Goal: Information Seeking & Learning: Check status

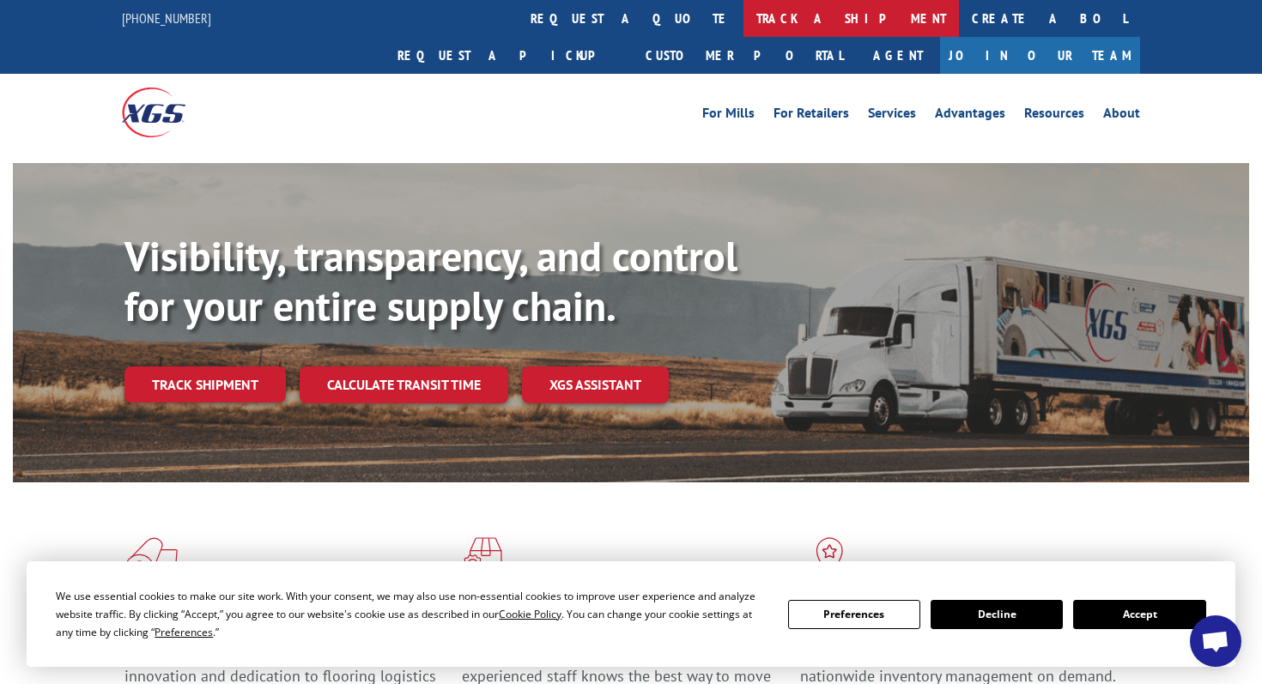
click at [743, 27] on link "track a shipment" at bounding box center [850, 18] width 215 height 37
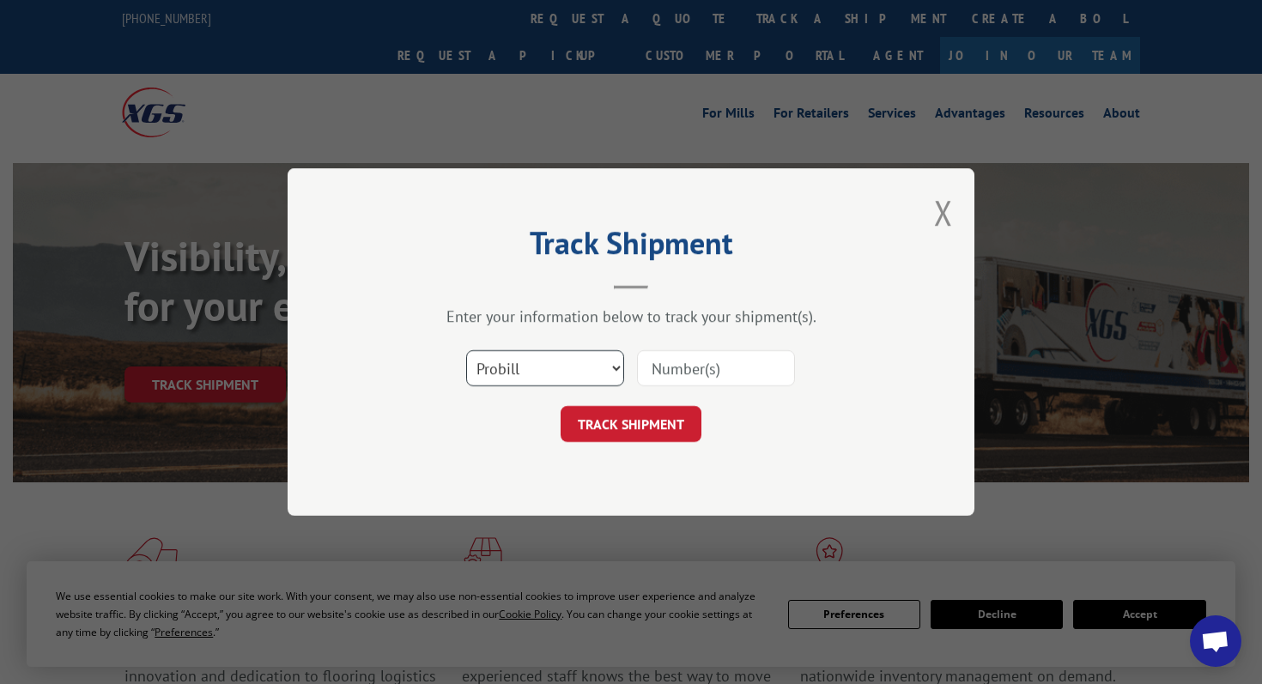
click at [554, 379] on select "Select category... Probill BOL PO" at bounding box center [545, 368] width 158 height 36
select select "bol"
click at [466, 350] on select "Select category... Probill BOL PO" at bounding box center [545, 368] width 158 height 36
click at [724, 377] on input at bounding box center [716, 368] width 158 height 36
type input "167268"
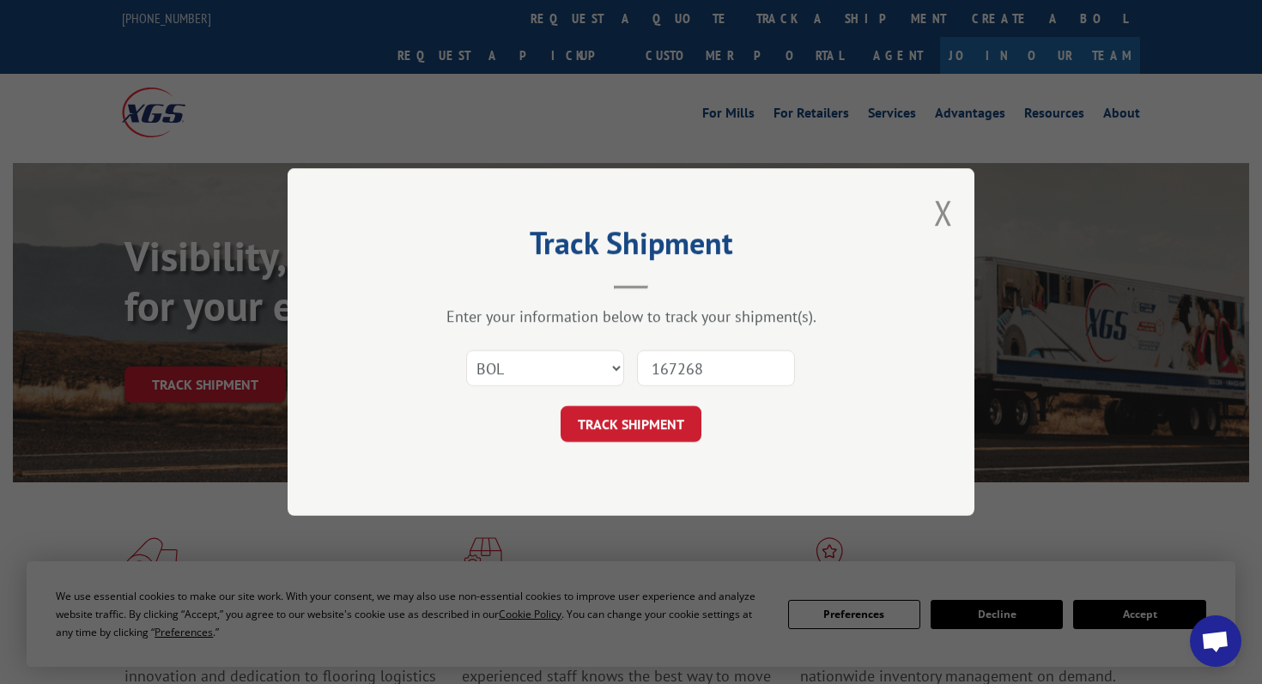
click button "TRACK SHIPMENT" at bounding box center [630, 424] width 141 height 36
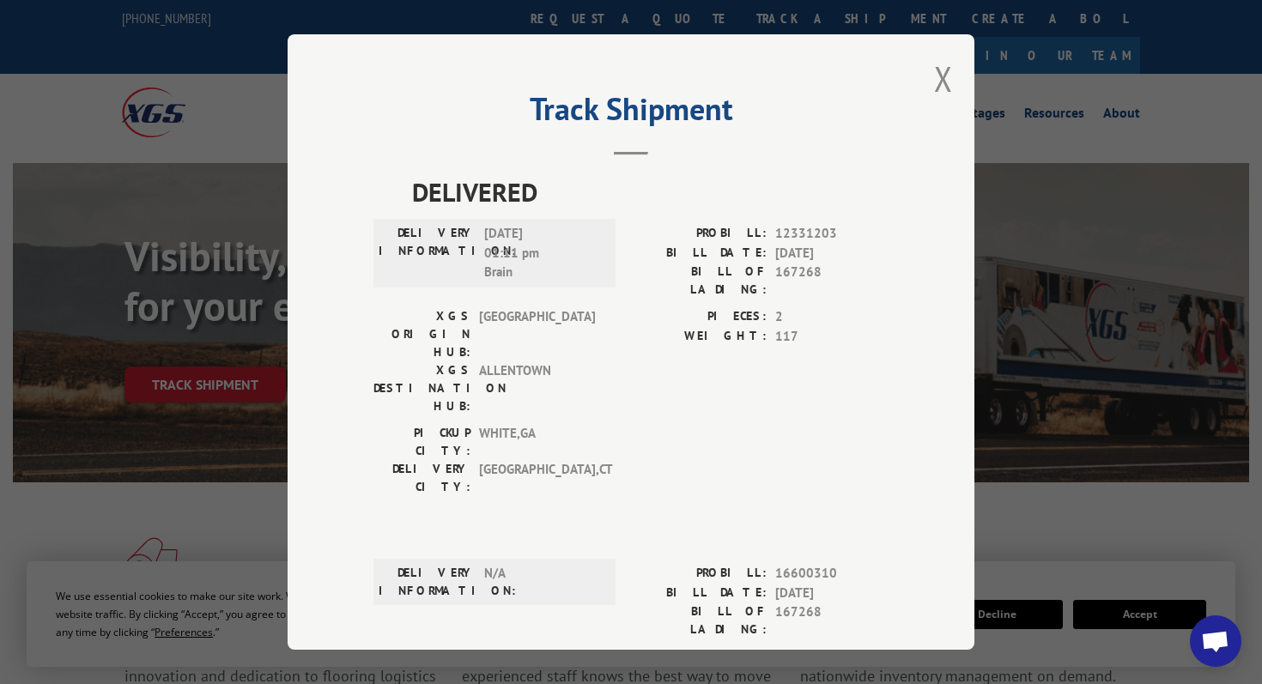
click at [1054, 323] on div "Track Shipment DELIVERED DELIVERY INFORMATION: [DATE] 01:11 pm Brain PROBILL: 1…" at bounding box center [631, 342] width 1262 height 684
click at [932, 70] on div "Track Shipment DELIVERED DELIVERY INFORMATION: [DATE] 01:11 pm Brain PROBILL: 1…" at bounding box center [631, 341] width 687 height 615
click at [936, 72] on button "Close modal" at bounding box center [943, 78] width 19 height 45
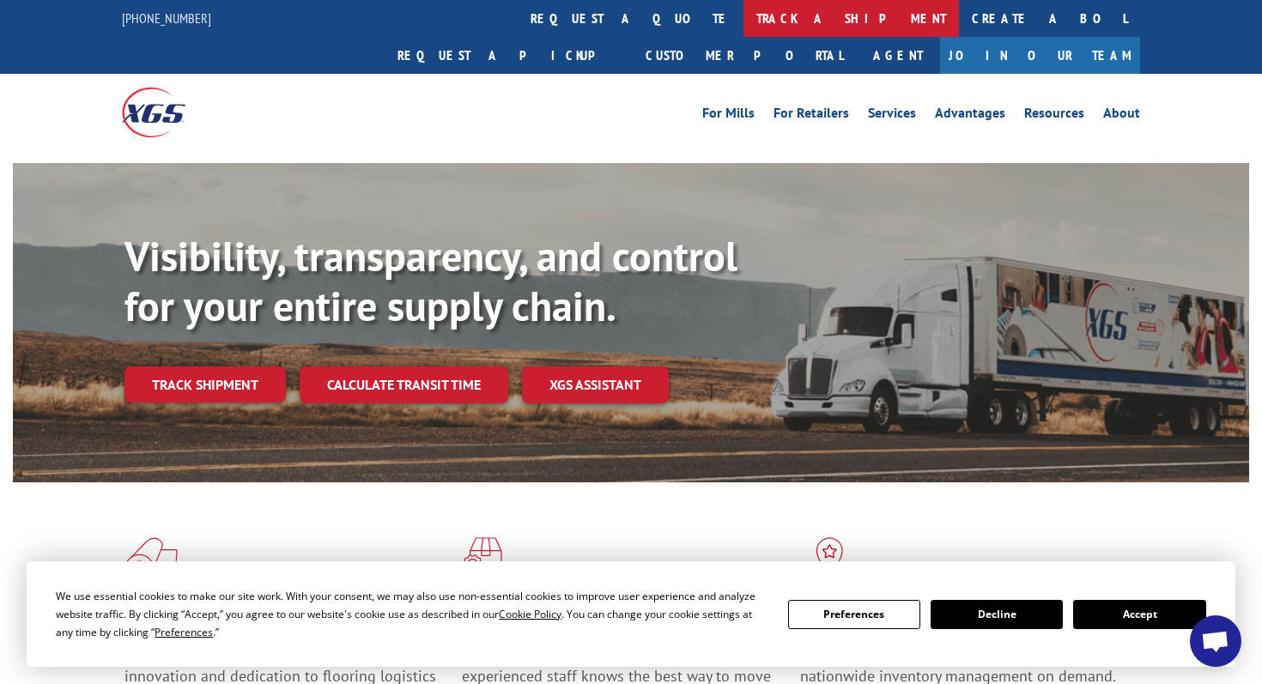
click at [743, 14] on link "track a shipment" at bounding box center [850, 18] width 215 height 37
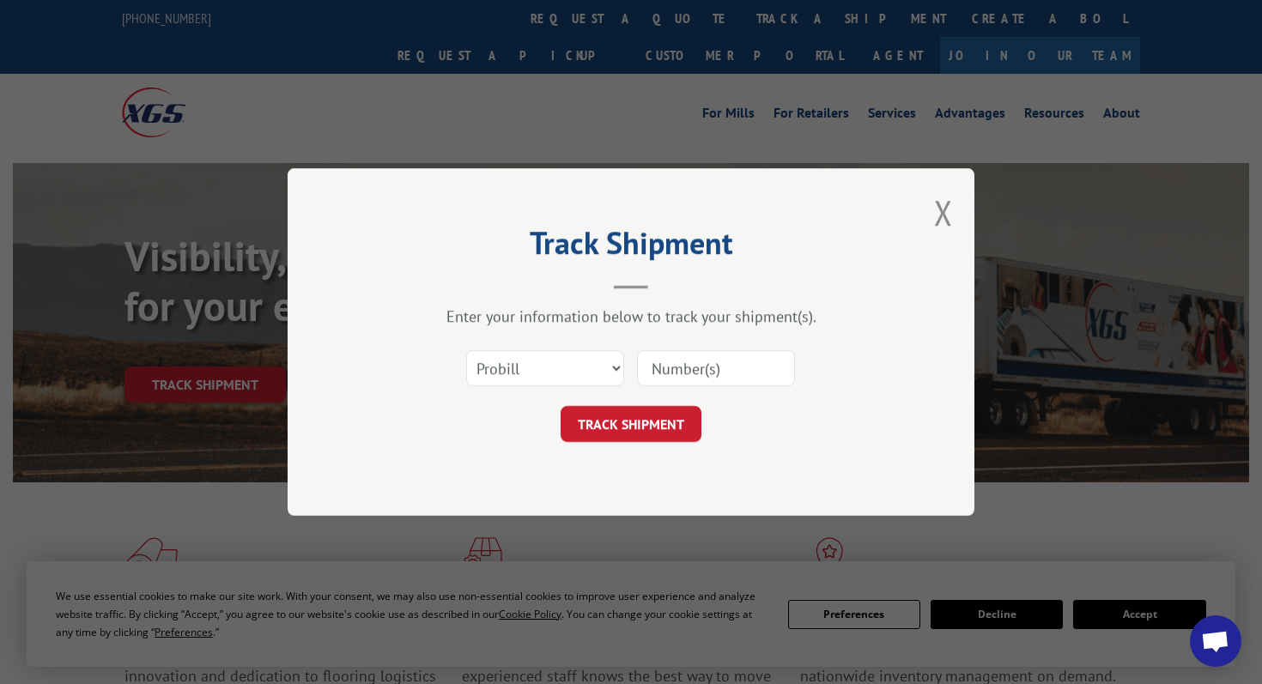
click at [732, 355] on input at bounding box center [716, 368] width 158 height 36
paste input "16288859"
type input "16288859"
click button "TRACK SHIPMENT" at bounding box center [630, 424] width 141 height 36
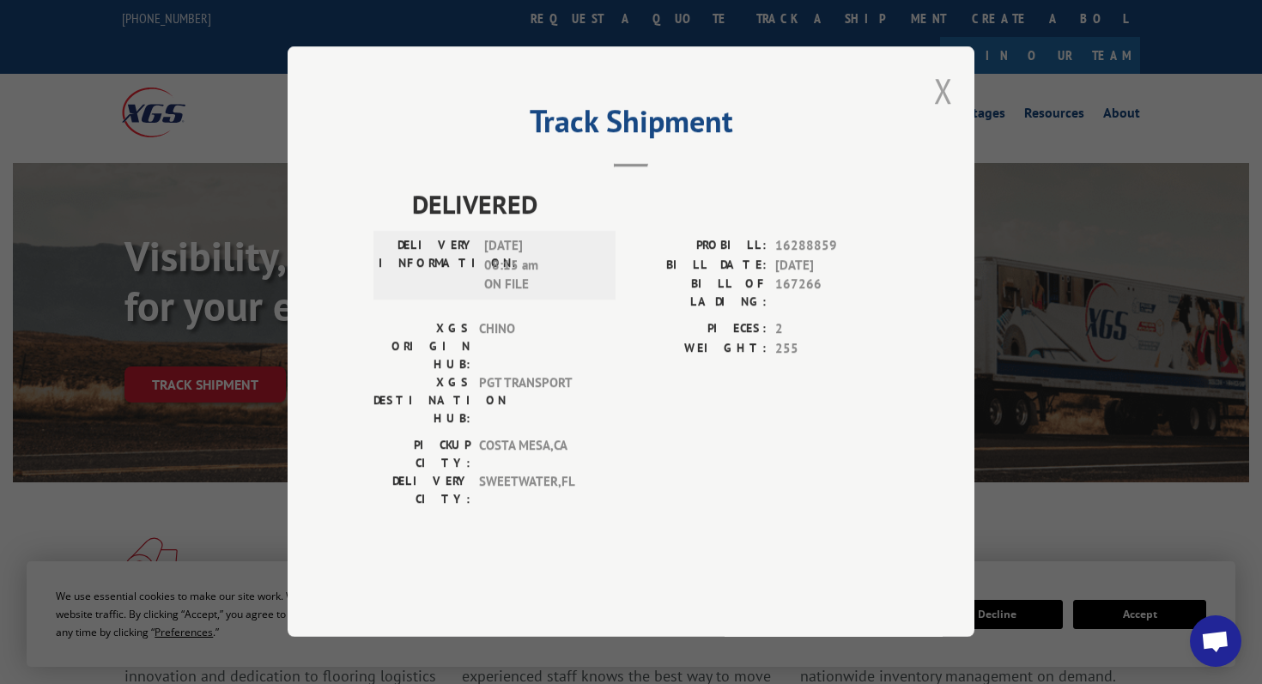
click at [941, 113] on button "Close modal" at bounding box center [943, 90] width 19 height 45
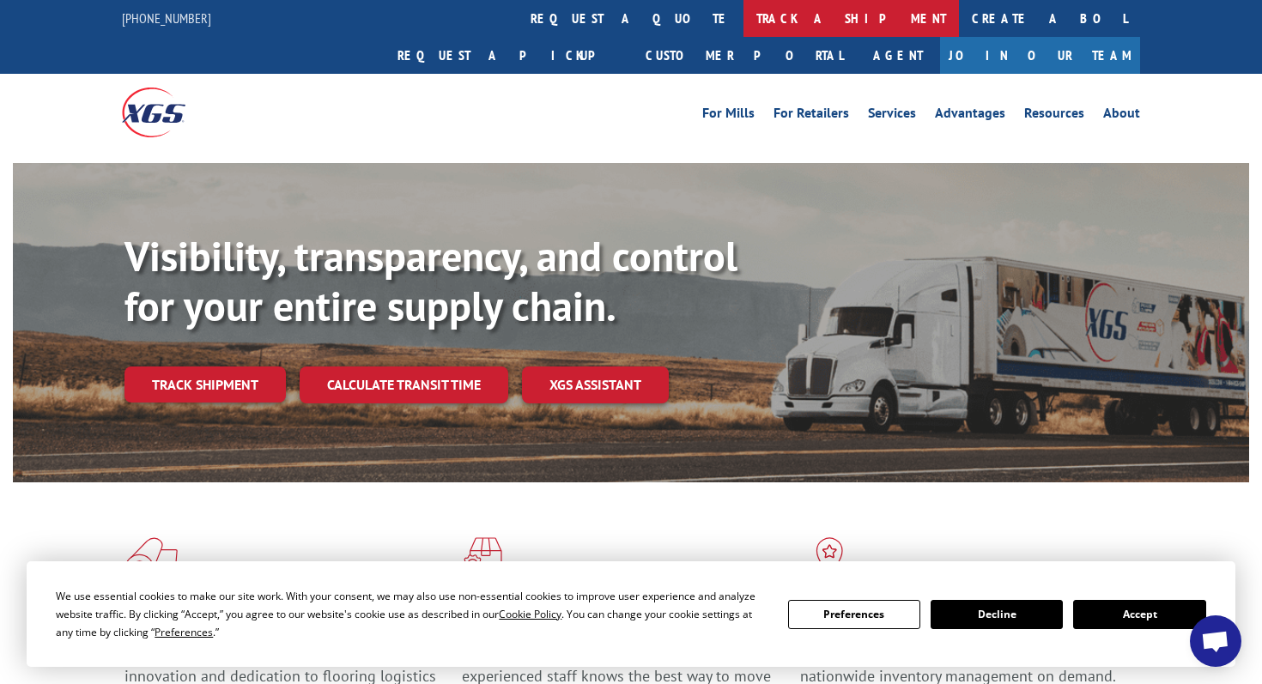
click at [743, 15] on link "track a shipment" at bounding box center [850, 18] width 215 height 37
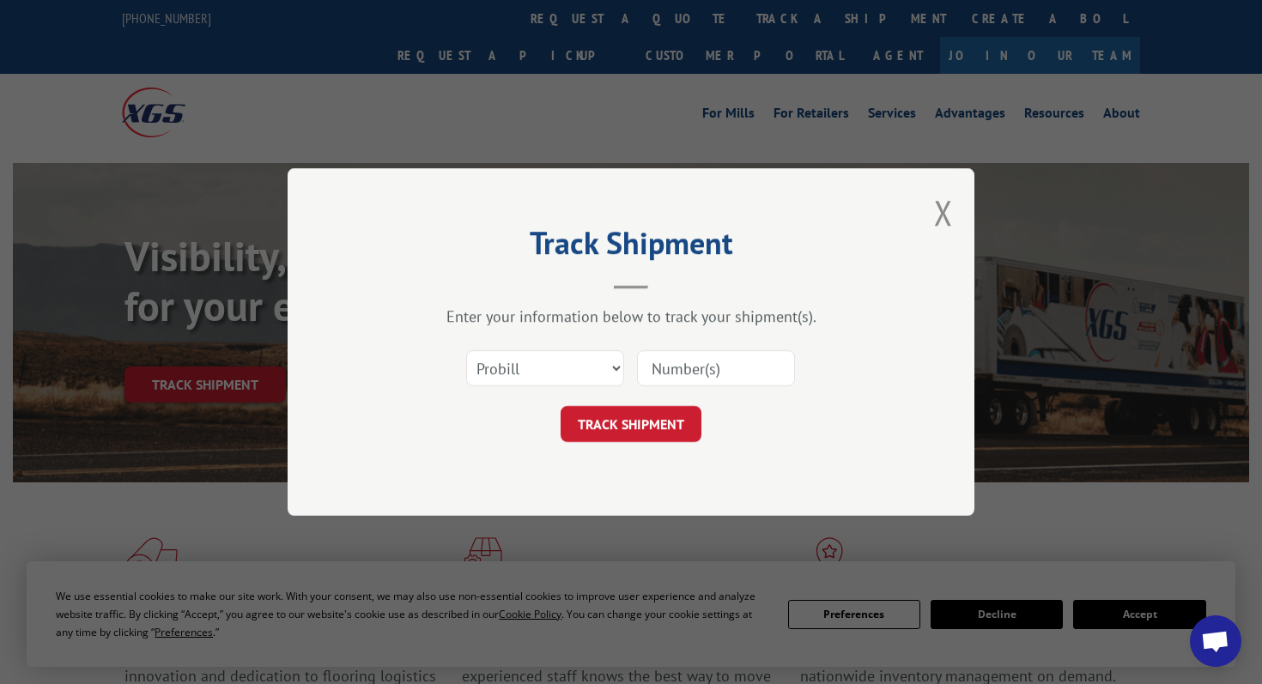
click at [701, 371] on input at bounding box center [716, 368] width 158 height 36
paste input "16288859"
type input "16288859"
click button "TRACK SHIPMENT" at bounding box center [630, 424] width 141 height 36
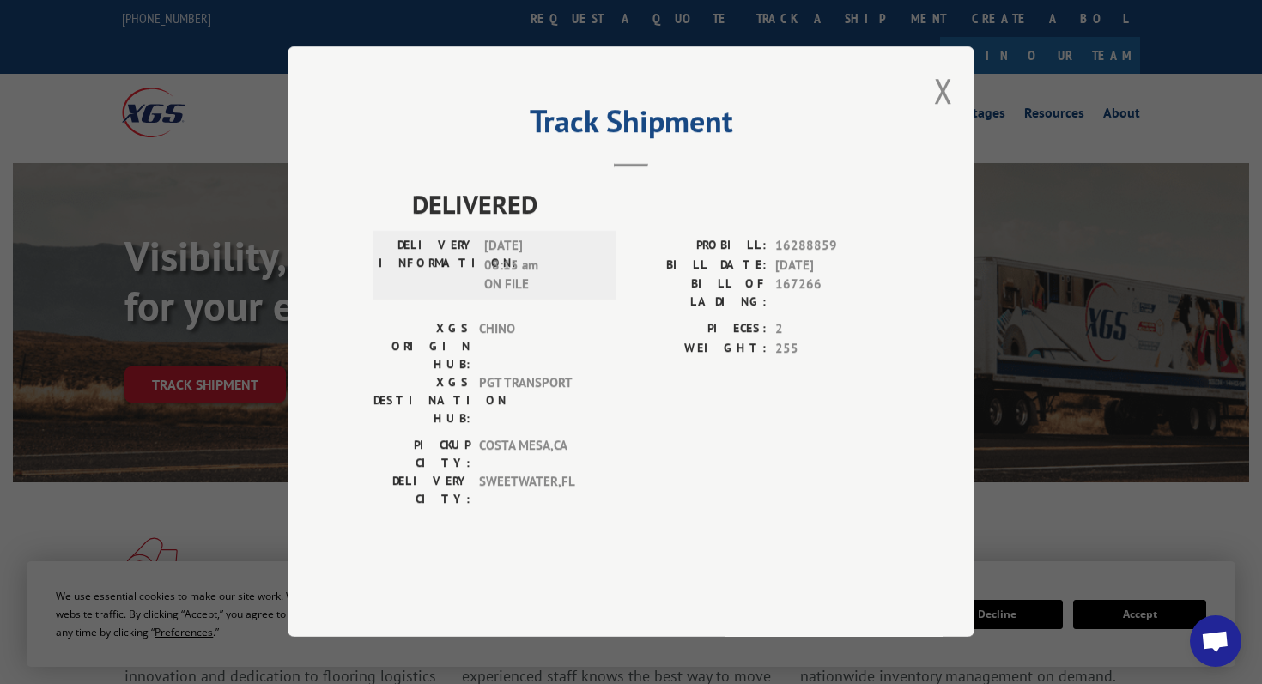
click at [953, 153] on div "Track Shipment DELIVERED DELIVERY INFORMATION: [DATE] 08:15 am ON FILE PROBILL:…" at bounding box center [631, 341] width 687 height 591
click at [932, 130] on div "Track Shipment DELIVERED DELIVERY INFORMATION: [DATE] 08:15 am ON FILE PROBILL:…" at bounding box center [631, 341] width 687 height 591
click at [944, 113] on button "Close modal" at bounding box center [943, 90] width 19 height 45
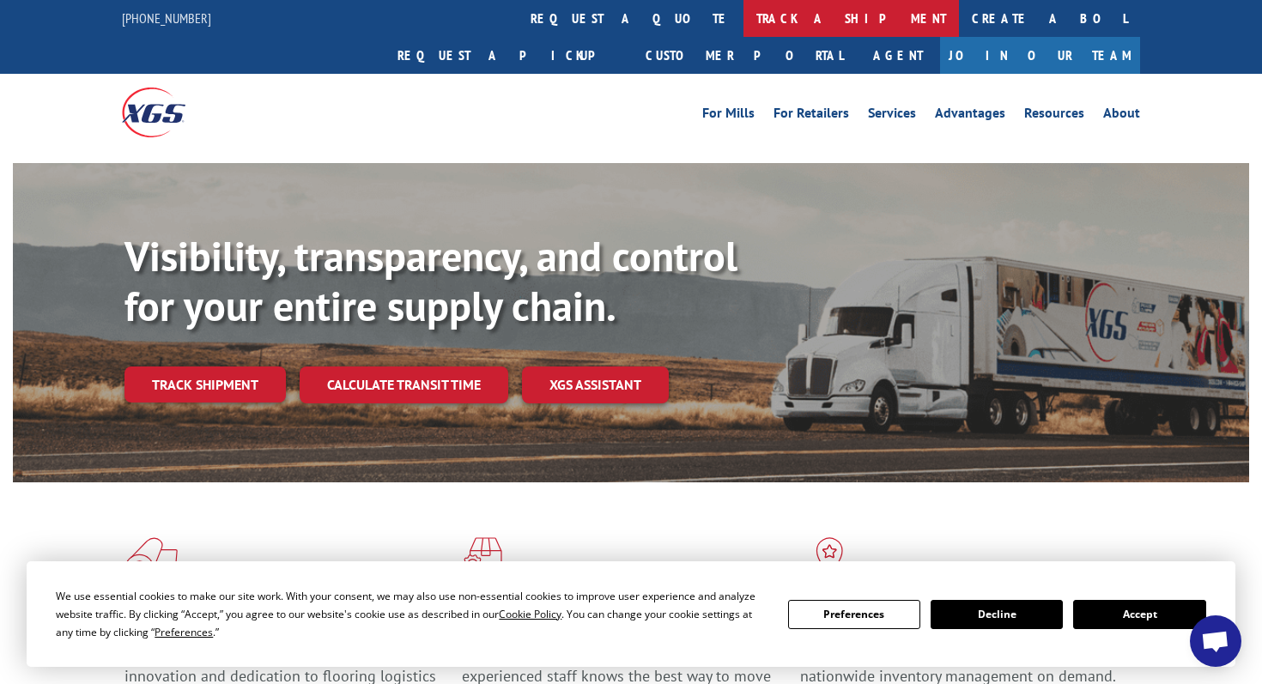
click at [743, 28] on link "track a shipment" at bounding box center [850, 18] width 215 height 37
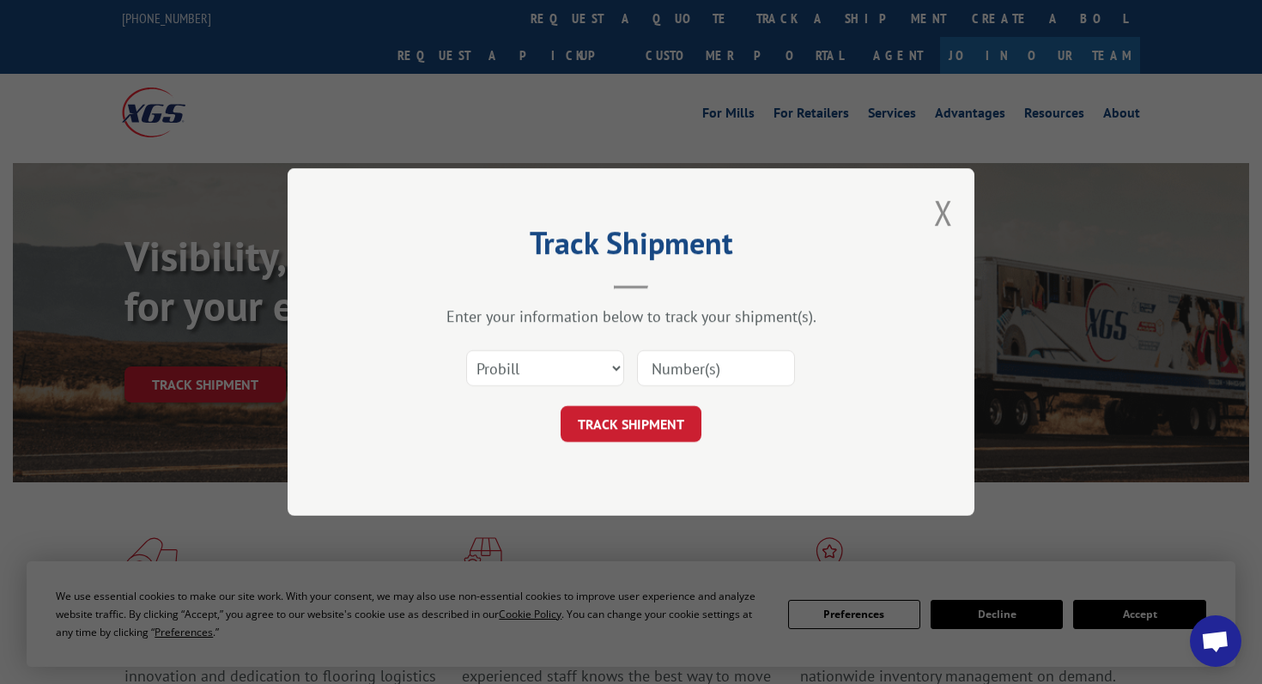
click at [707, 365] on input at bounding box center [716, 368] width 158 height 36
paste input "16288859"
type input "16288859"
click button "TRACK SHIPMENT" at bounding box center [630, 424] width 141 height 36
